Goal: Find specific page/section: Find specific page/section

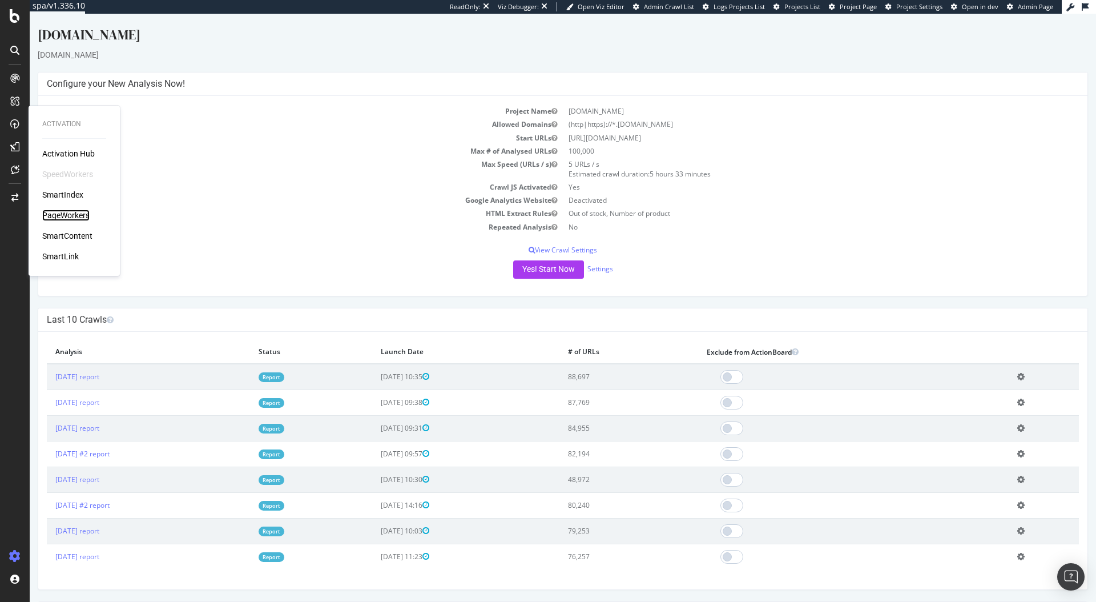
click at [69, 221] on div "PageWorkers" at bounding box center [65, 214] width 47 height 11
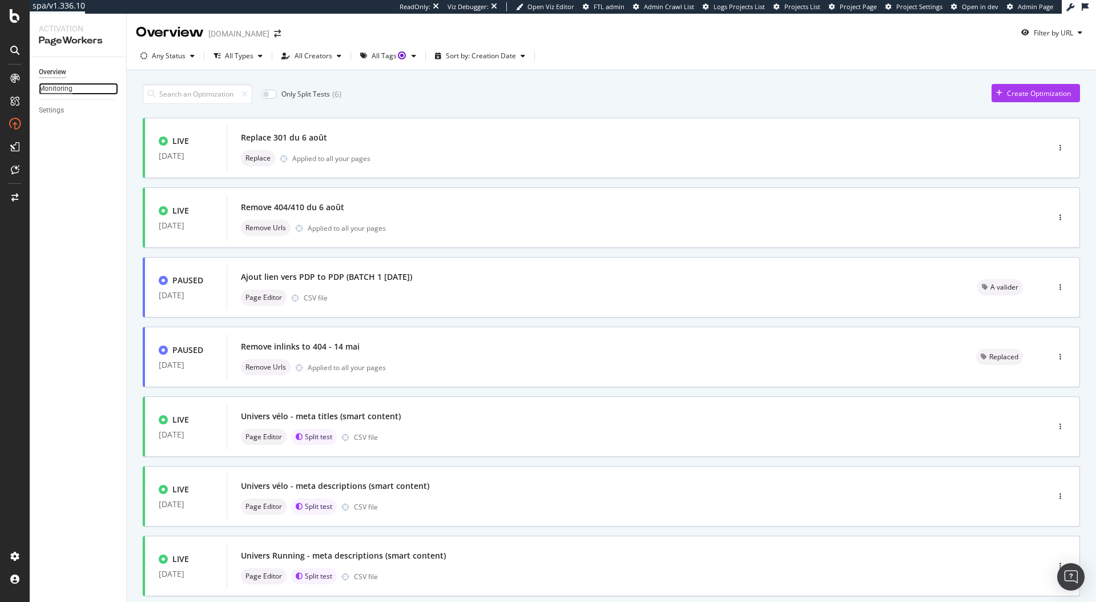
click at [64, 88] on div "Monitoring" at bounding box center [56, 89] width 34 height 12
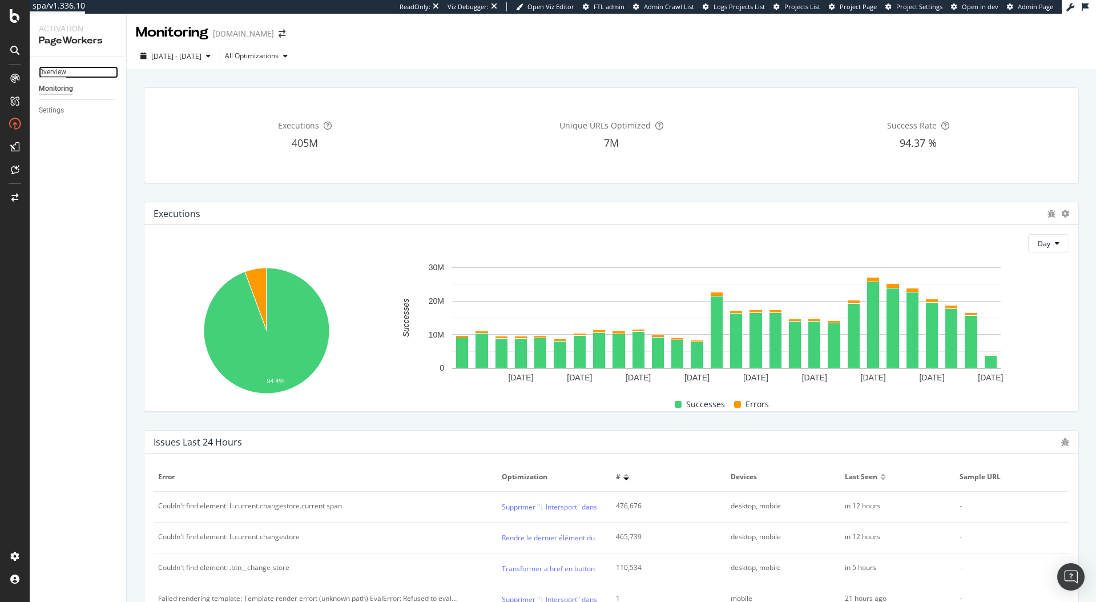
click at [60, 68] on div "Overview" at bounding box center [52, 72] width 27 height 12
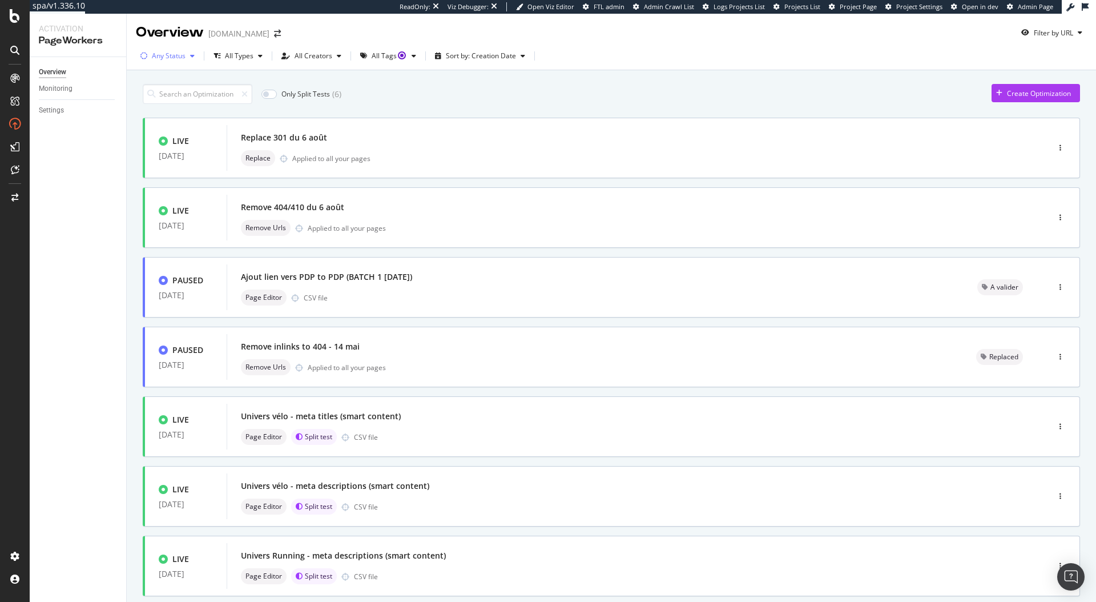
click at [183, 54] on div "Any Status" at bounding box center [169, 56] width 34 height 7
click at [153, 98] on div at bounding box center [150, 98] width 9 height 9
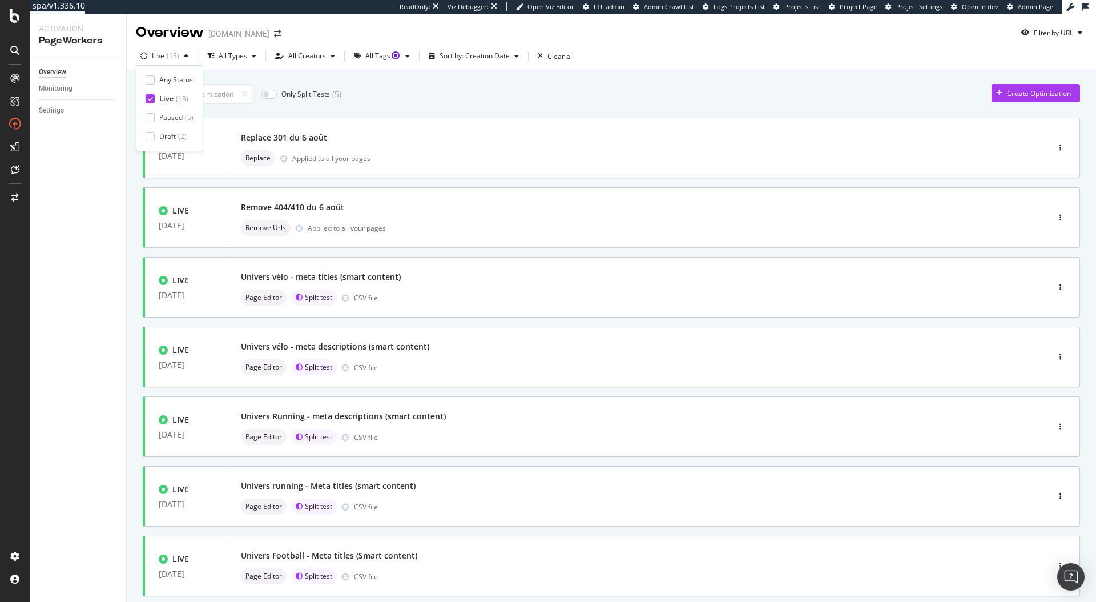
click at [309, 26] on div "Overview [DOMAIN_NAME] Filter by URL" at bounding box center [611, 28] width 969 height 29
click at [249, 58] on div "button" at bounding box center [254, 56] width 14 height 7
click at [186, 57] on icon "button" at bounding box center [186, 56] width 5 height 7
click at [151, 79] on div at bounding box center [150, 79] width 9 height 9
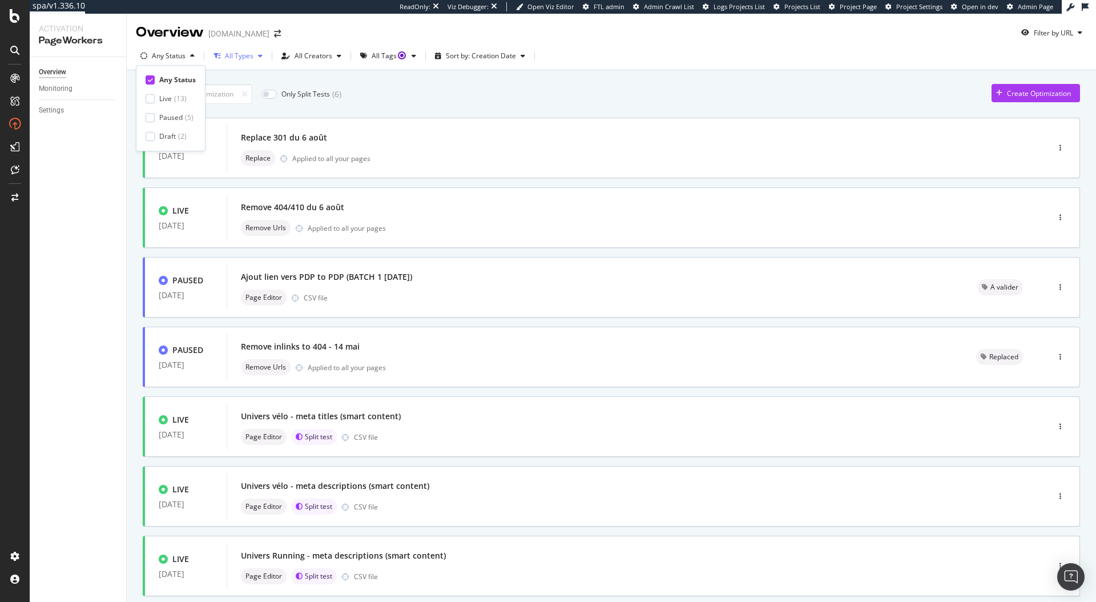
click at [252, 55] on div "All Types" at bounding box center [239, 56] width 29 height 7
click at [312, 26] on div "Overview [DOMAIN_NAME] Filter by URL" at bounding box center [611, 28] width 969 height 29
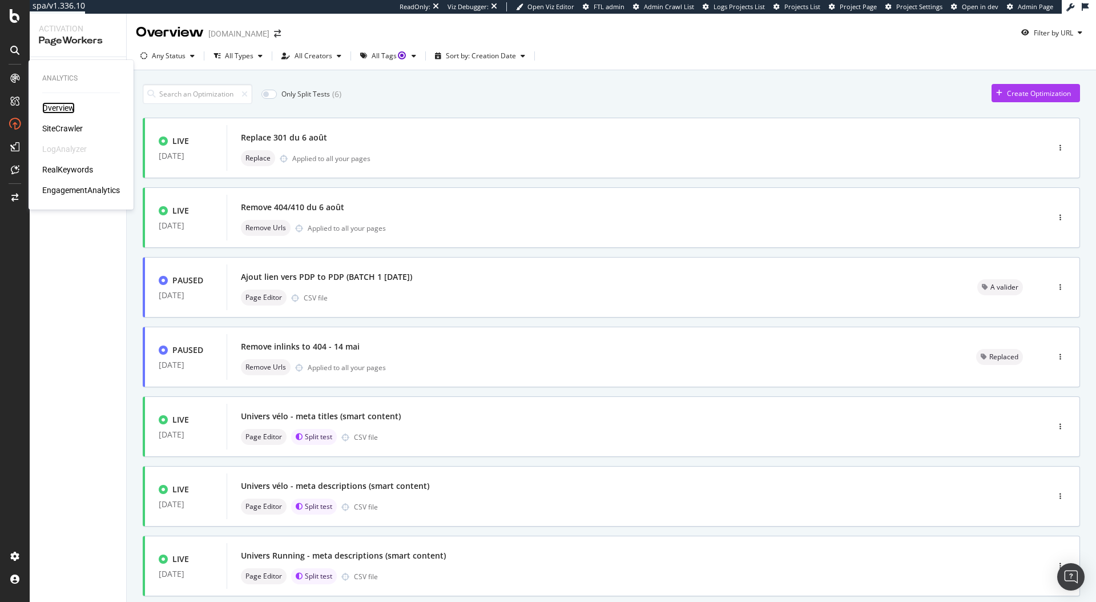
click at [51, 106] on div "Overview" at bounding box center [58, 107] width 33 height 11
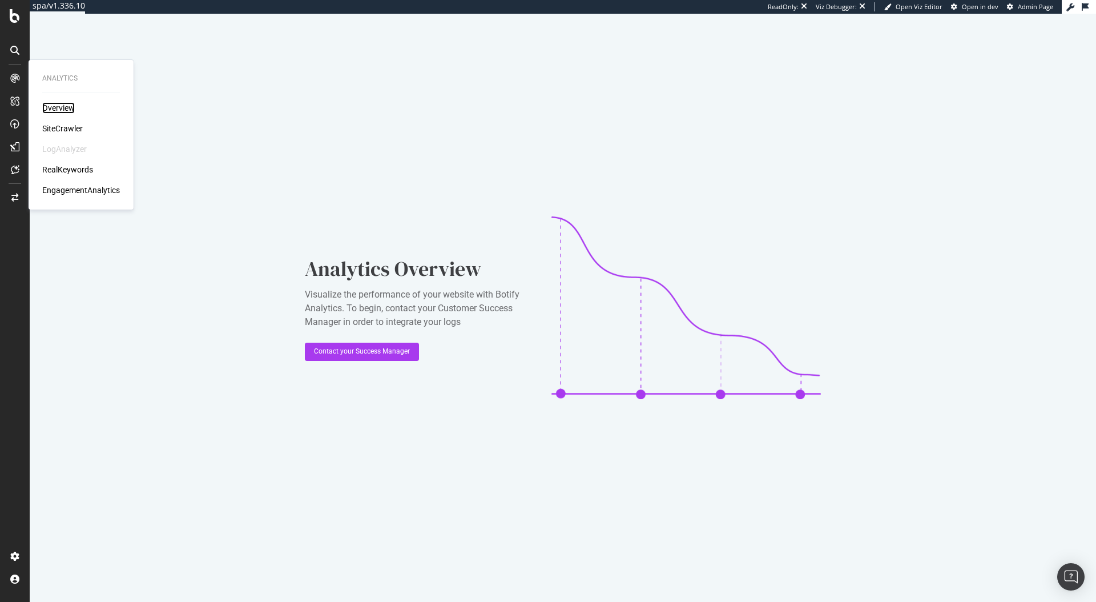
click at [53, 106] on div "Overview" at bounding box center [58, 107] width 33 height 11
click at [55, 104] on div "Overview" at bounding box center [58, 107] width 33 height 11
